Goal: Information Seeking & Learning: Learn about a topic

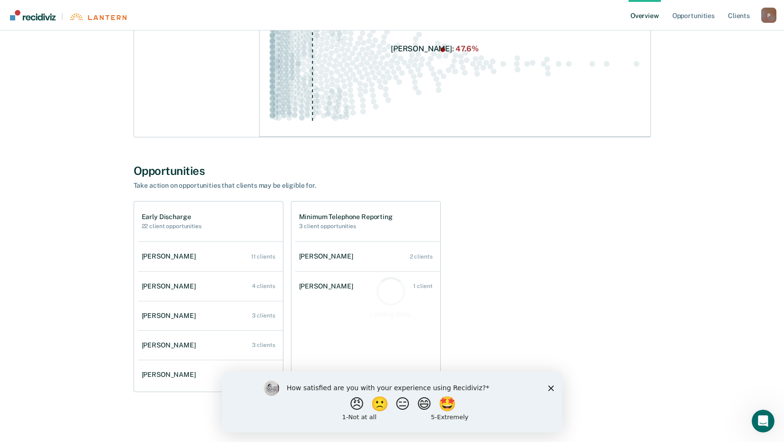
scroll to position [203, 0]
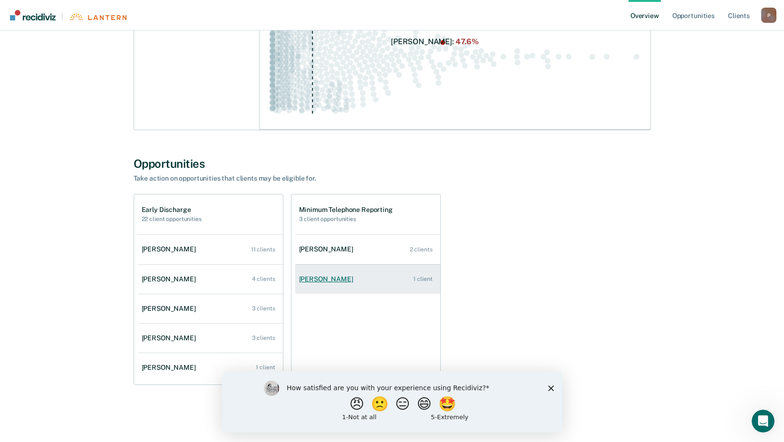
click at [345, 276] on div "[PERSON_NAME]" at bounding box center [328, 279] width 58 height 8
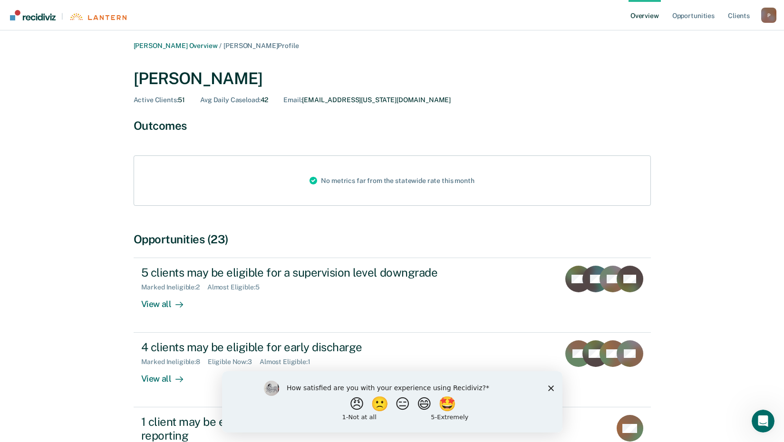
click at [633, 14] on link "Overview" at bounding box center [645, 15] width 32 height 30
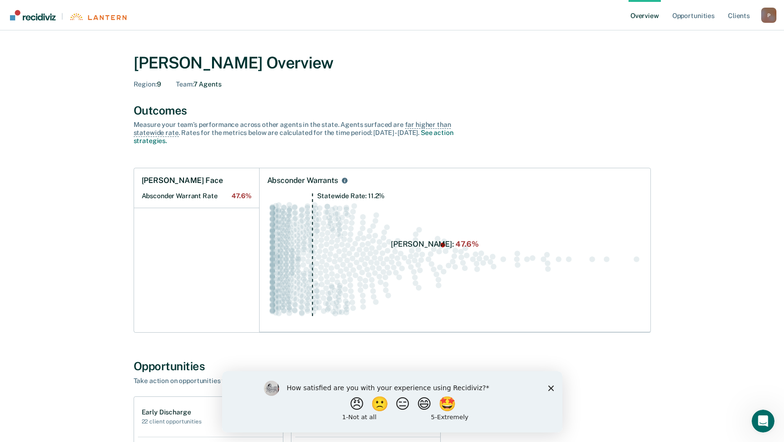
click at [148, 83] on span "Region :" at bounding box center [145, 84] width 23 height 8
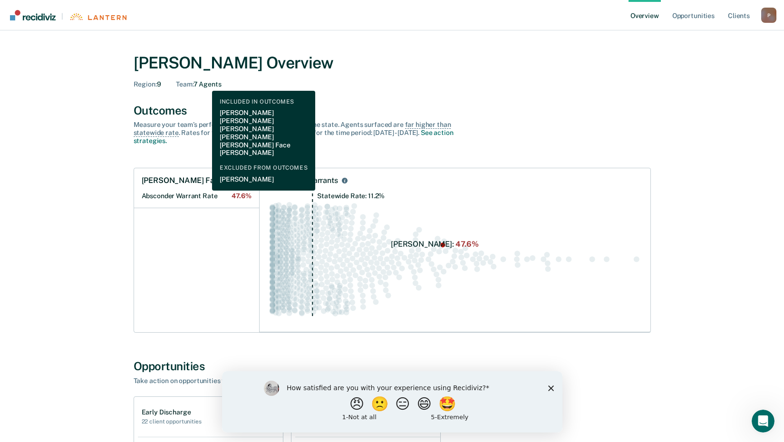
click at [205, 84] on div "Team : 7 Agents" at bounding box center [198, 84] width 45 height 8
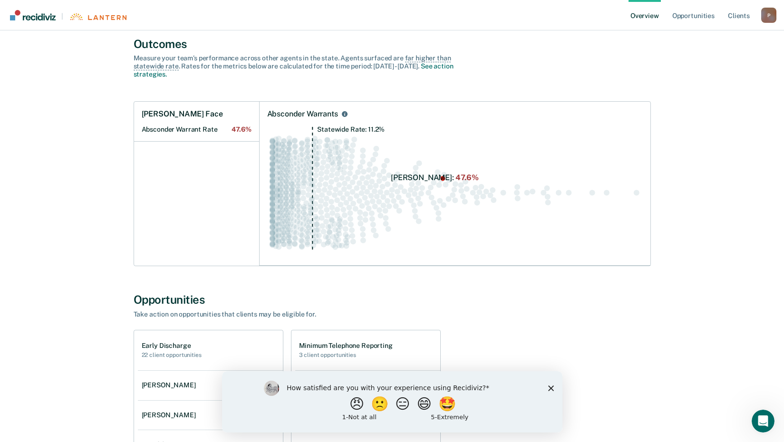
scroll to position [203, 0]
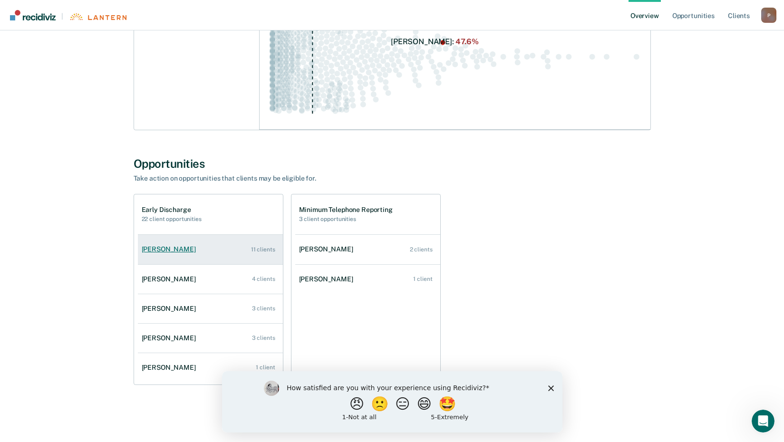
click at [174, 248] on div "[PERSON_NAME]" at bounding box center [171, 249] width 58 height 8
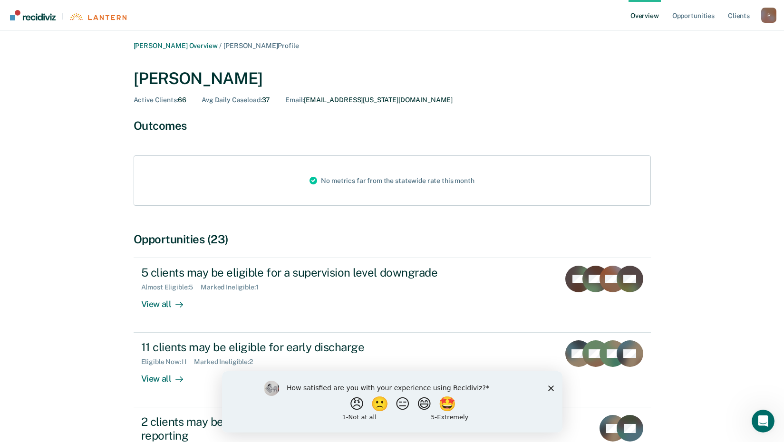
click at [551, 384] on div "How satisfied are you with your experience using Recidiviz? 😠 🙁 😑 😄 🤩 1 - Not a…" at bounding box center [392, 401] width 341 height 61
drag, startPoint x: 550, startPoint y: 388, endPoint x: 772, endPoint y: 757, distance: 430.5
click at [550, 388] on polygon "Close survey" at bounding box center [551, 388] width 6 height 6
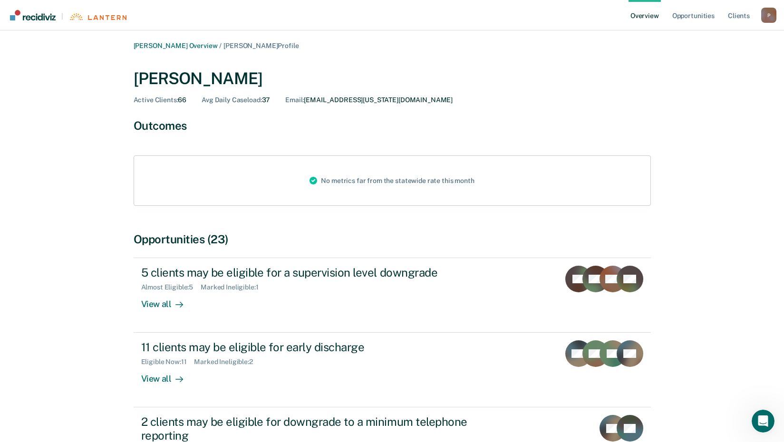
click at [640, 15] on link "Overview" at bounding box center [645, 15] width 32 height 30
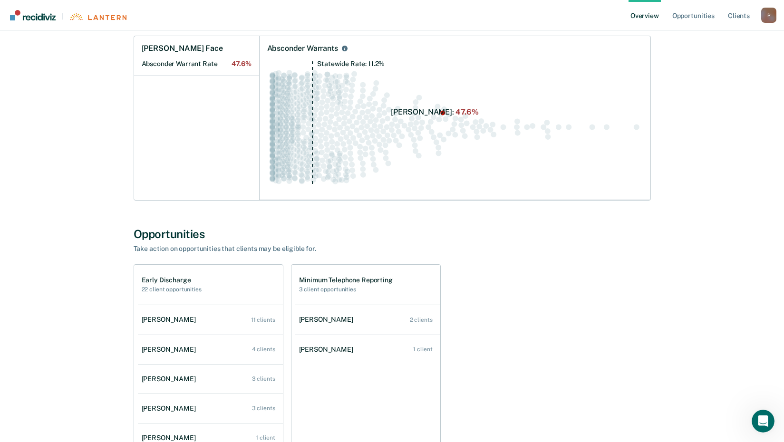
scroll to position [203, 0]
